Goal: Transaction & Acquisition: Purchase product/service

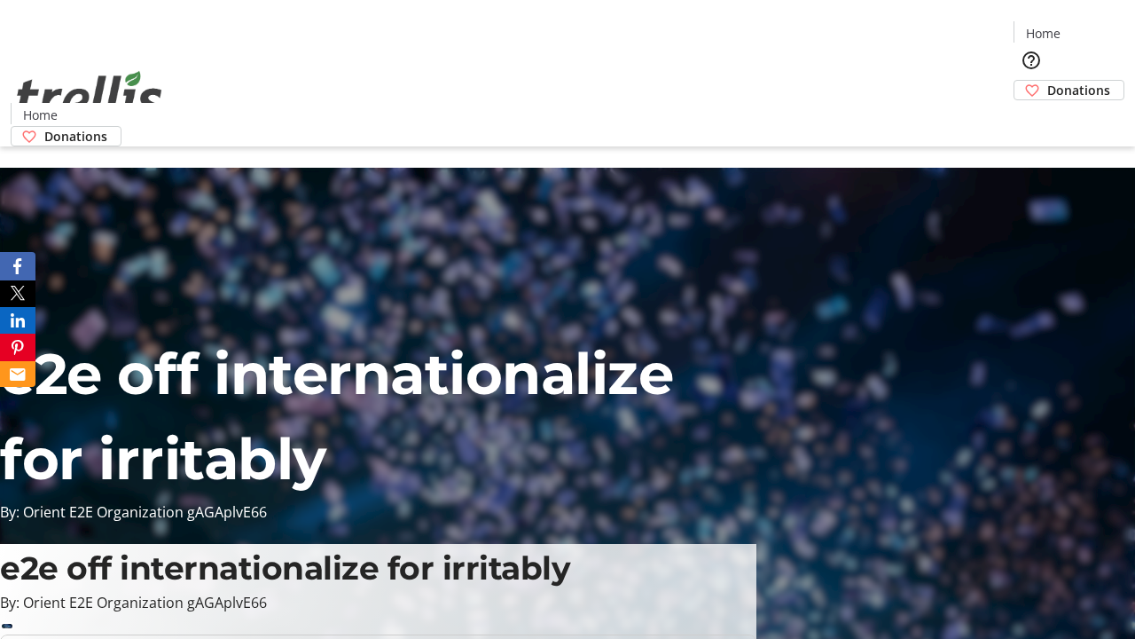
click at [1048, 81] on span "Donations" at bounding box center [1079, 90] width 63 height 19
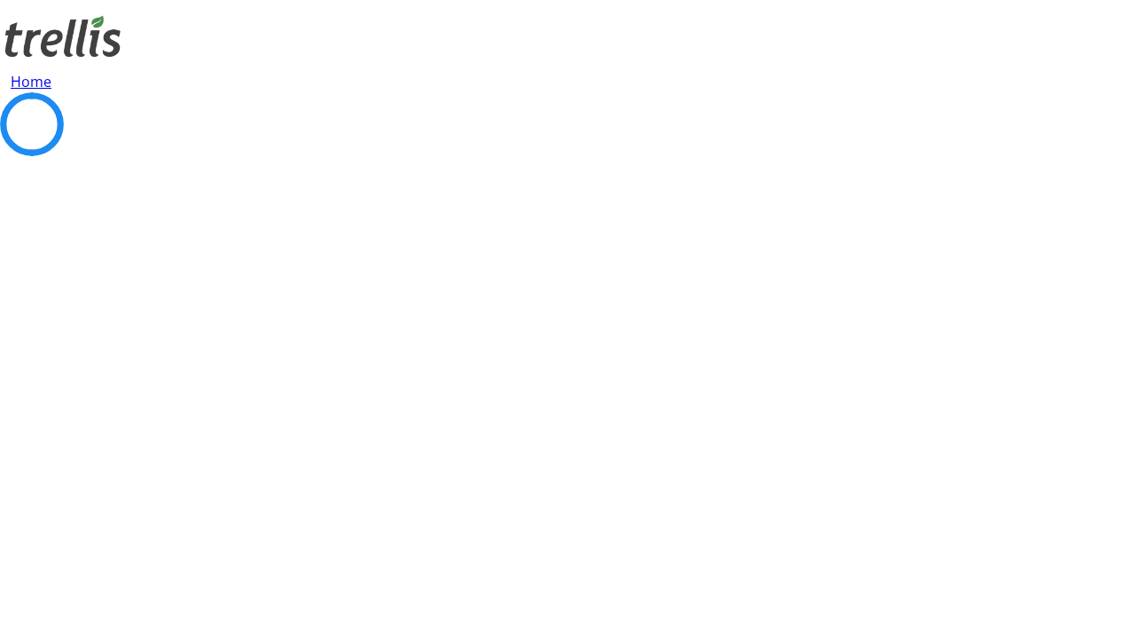
select select "CA"
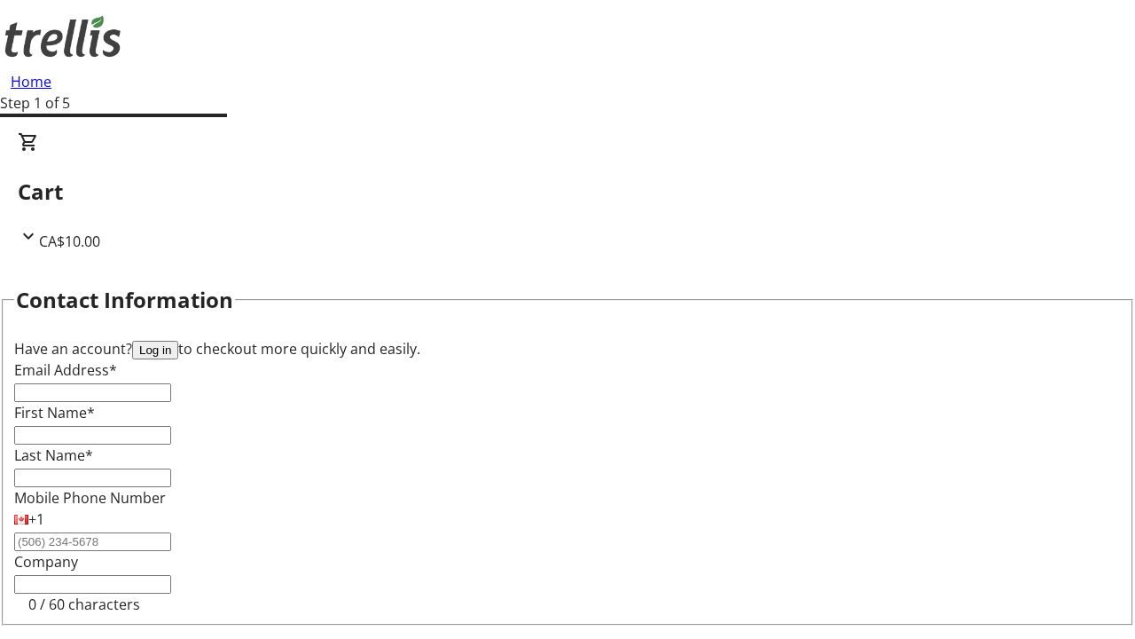
click at [178, 341] on button "Log in" at bounding box center [155, 350] width 46 height 19
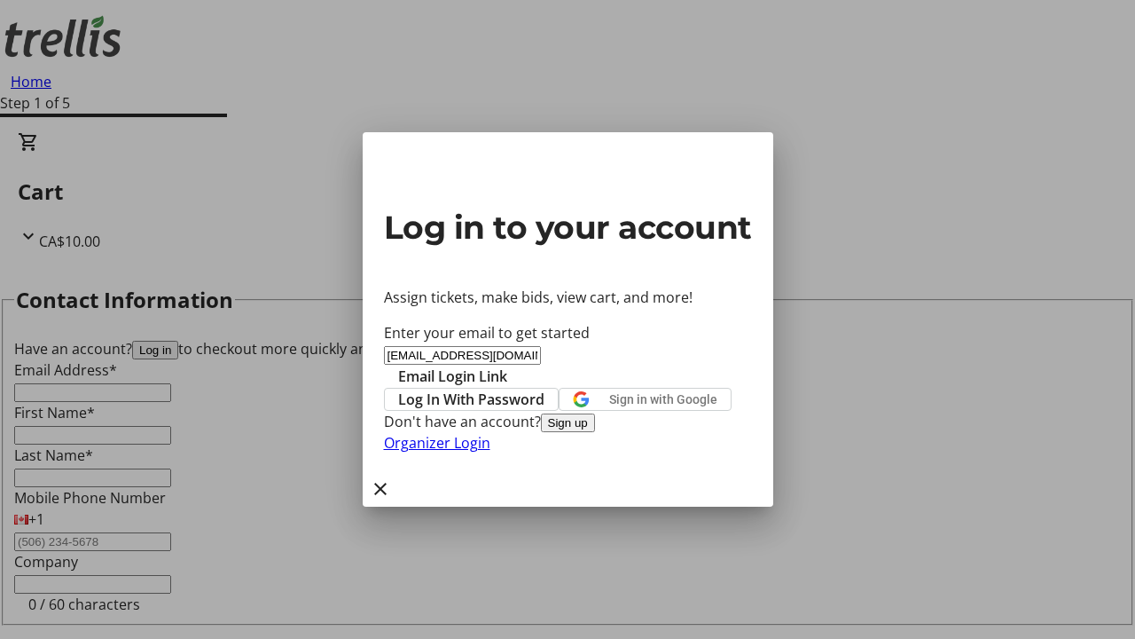
type input "[EMAIL_ADDRESS][DOMAIN_NAME]"
click at [507, 365] on span "Email Login Link" at bounding box center [452, 375] width 109 height 21
